Goal: Task Accomplishment & Management: Manage account settings

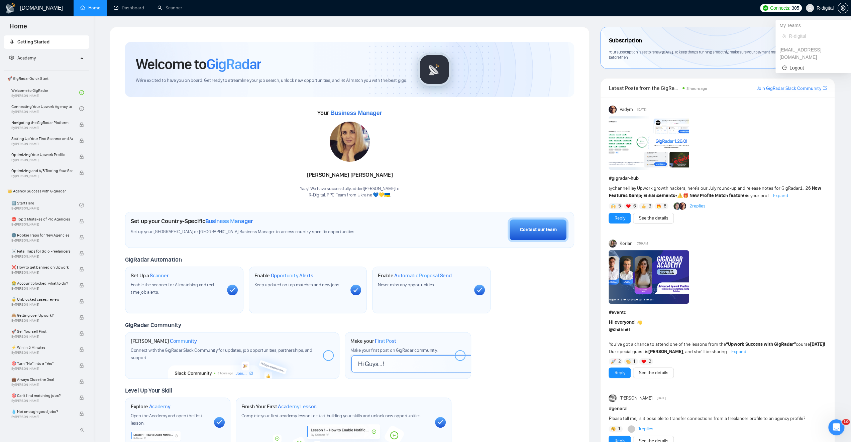
click at [829, 3] on span "R-digital" at bounding box center [820, 7] width 36 height 21
click at [840, 8] on icon "setting" at bounding box center [842, 7] width 5 height 5
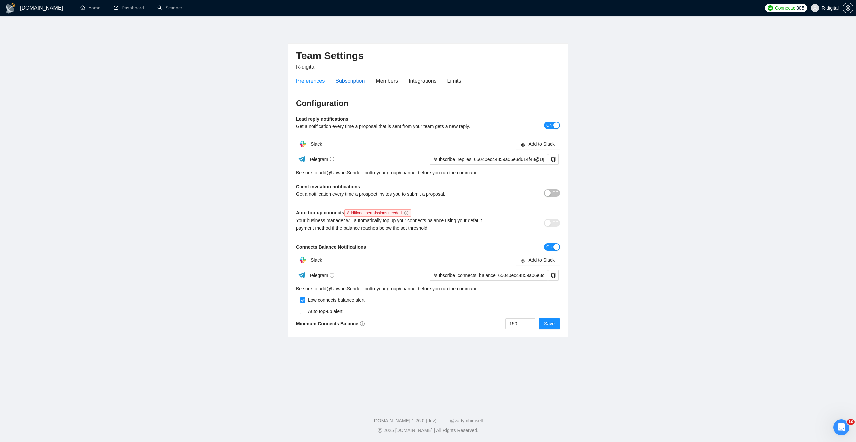
click at [356, 79] on div "Subscription" at bounding box center [349, 81] width 29 height 8
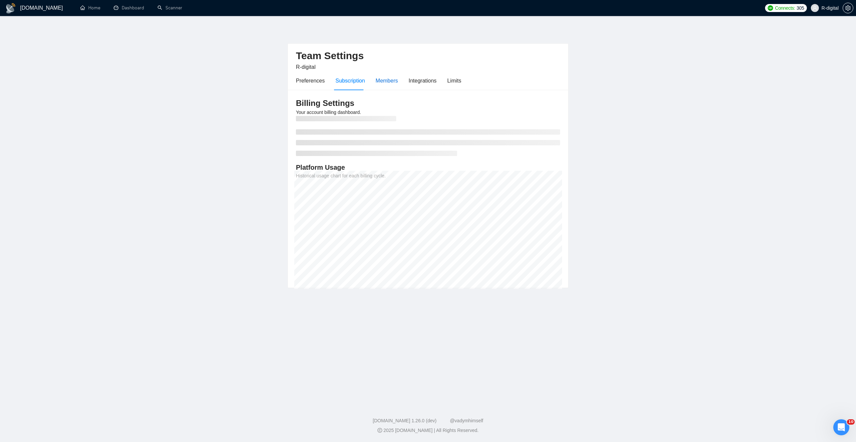
click at [386, 84] on div "Members" at bounding box center [387, 81] width 22 height 8
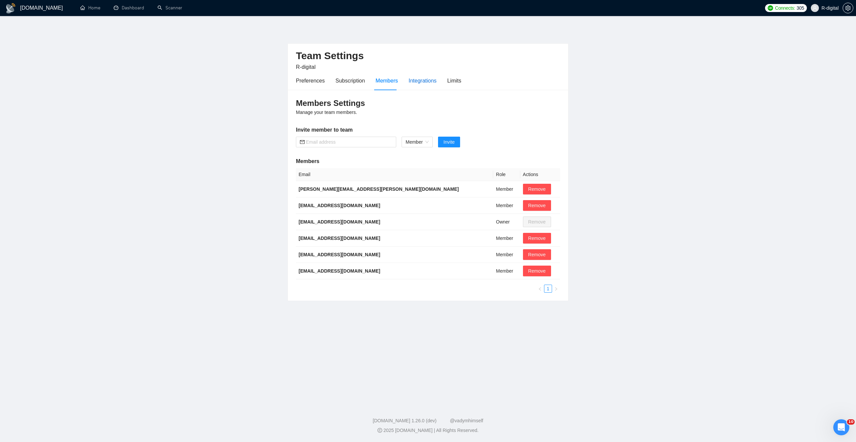
click at [413, 82] on div "Integrations" at bounding box center [423, 81] width 28 height 8
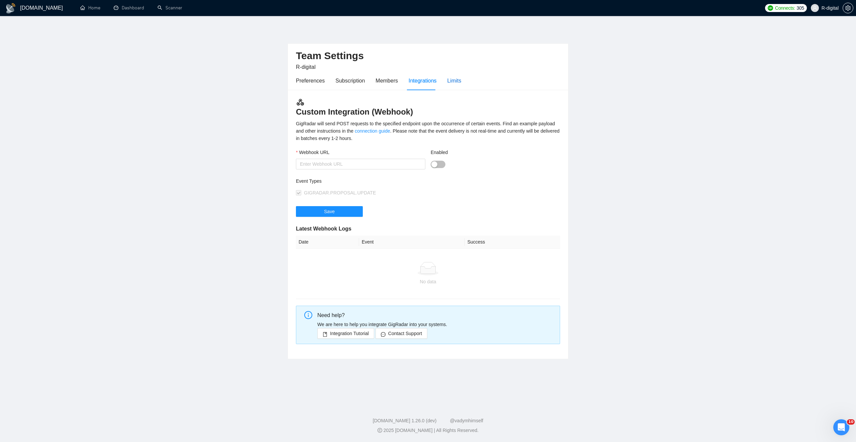
click at [458, 82] on div "Limits" at bounding box center [454, 81] width 14 height 8
